Goal: Use online tool/utility

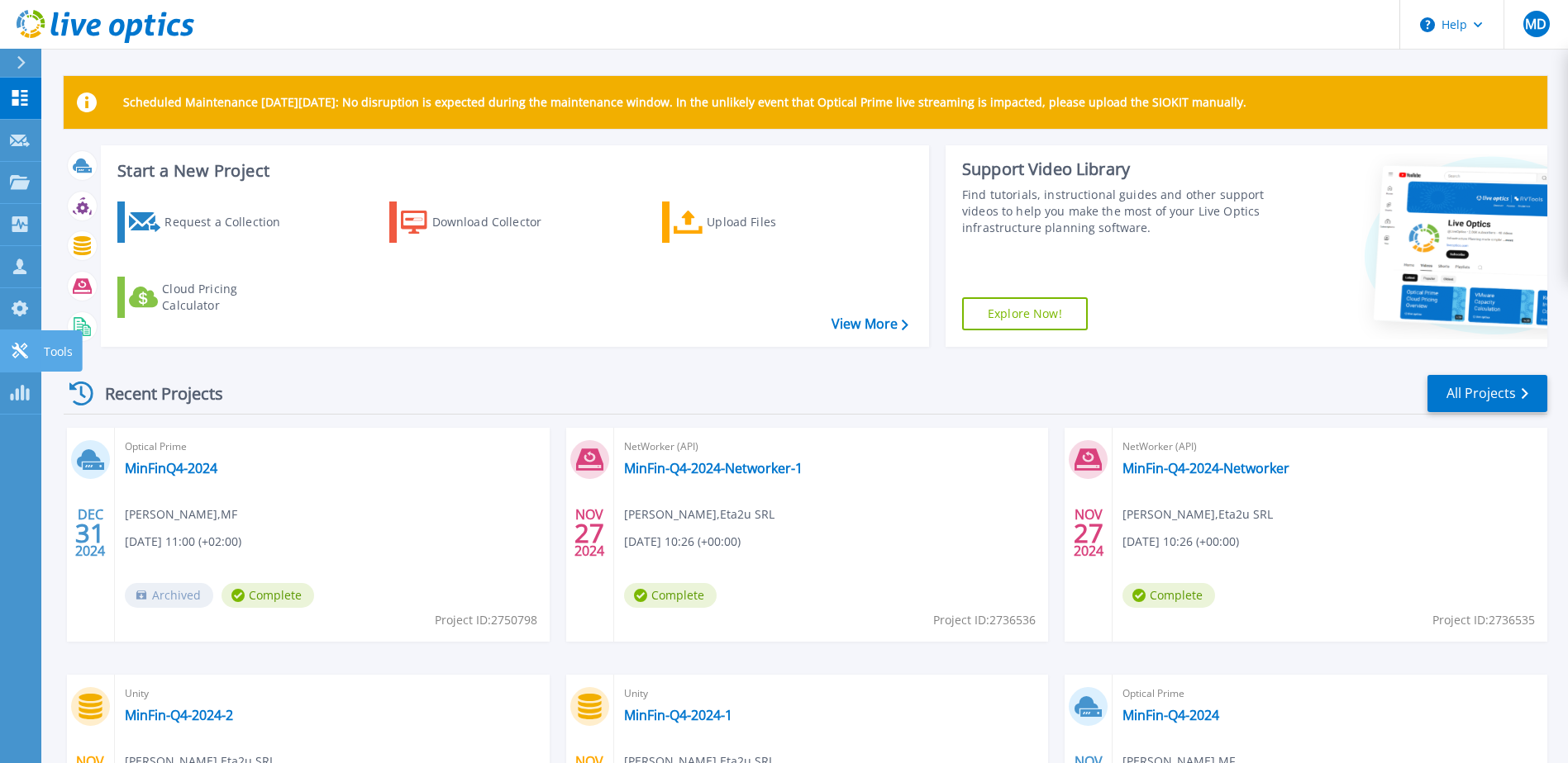
click at [8, 339] on link "Tools Tools" at bounding box center [21, 351] width 41 height 42
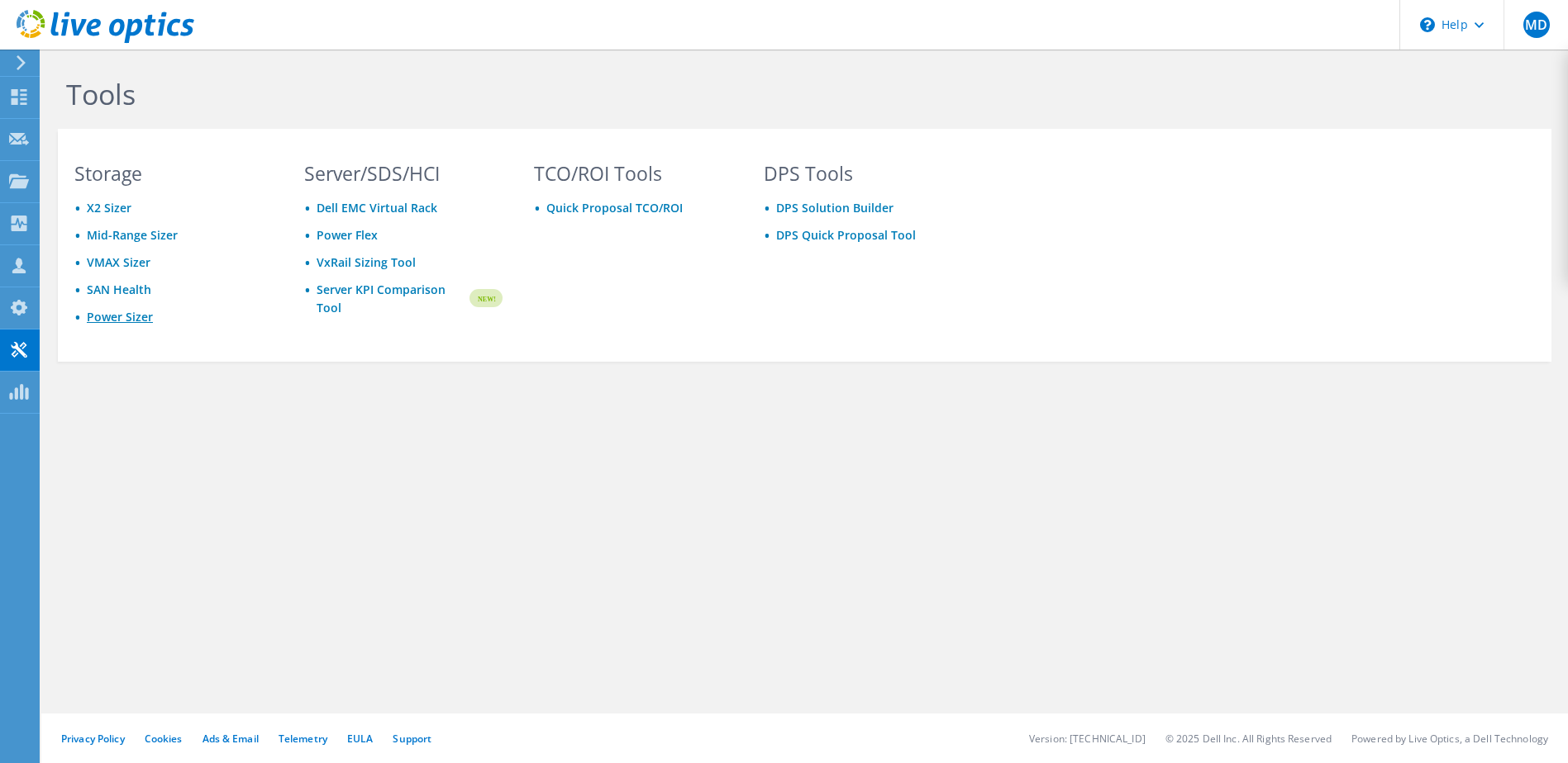
click at [131, 320] on link "Power Sizer" at bounding box center [119, 317] width 66 height 16
